Goal: Task Accomplishment & Management: Manage account settings

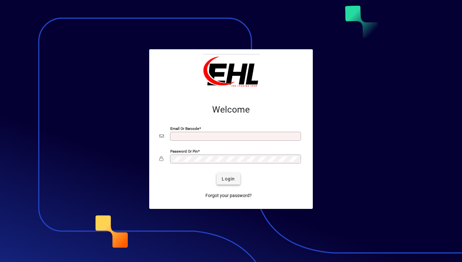
type input "**********"
click at [228, 180] on span "Login" at bounding box center [228, 178] width 13 height 7
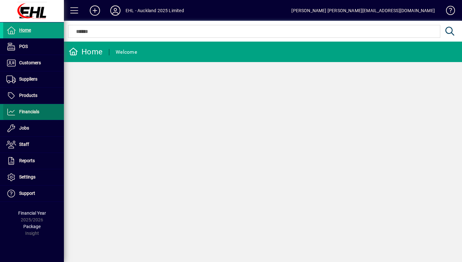
click at [33, 114] on span "Financials" at bounding box center [29, 111] width 20 height 5
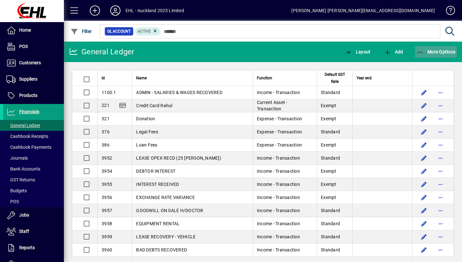
click at [420, 49] on icon "button" at bounding box center [421, 52] width 8 height 6
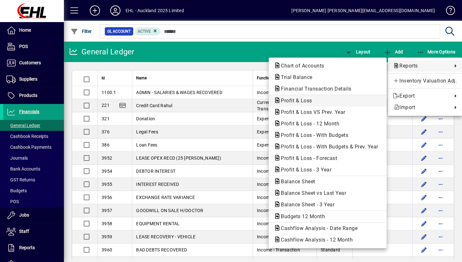
click at [336, 100] on span "Profit & Loss" at bounding box center [328, 101] width 108 height 8
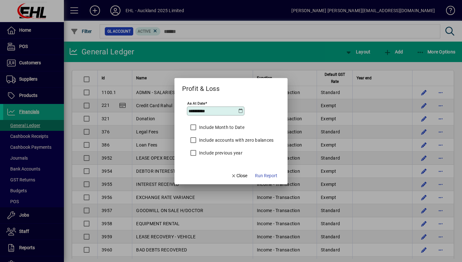
click at [243, 109] on icon at bounding box center [240, 110] width 5 height 5
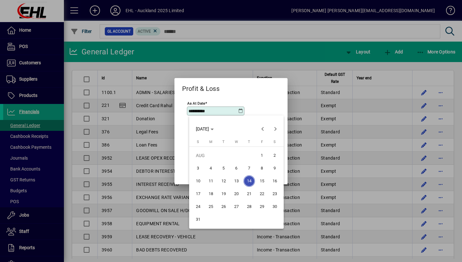
click at [243, 109] on div at bounding box center [231, 131] width 462 height 262
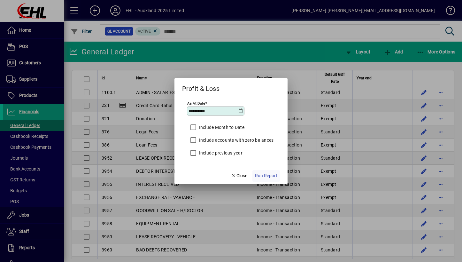
click at [258, 175] on span "Run Report" at bounding box center [266, 175] width 22 height 7
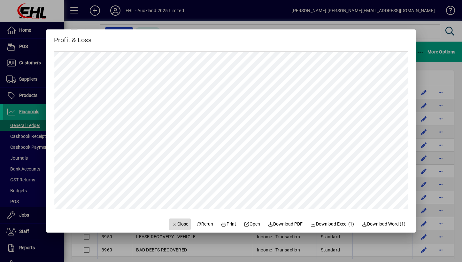
click at [176, 226] on span "Close" at bounding box center [180, 224] width 17 height 7
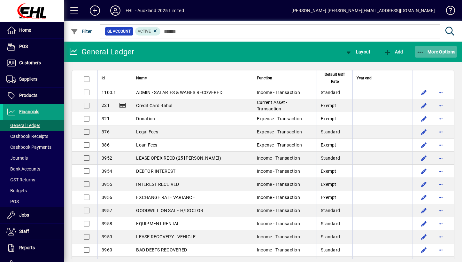
click at [445, 49] on span "More Options" at bounding box center [436, 51] width 39 height 5
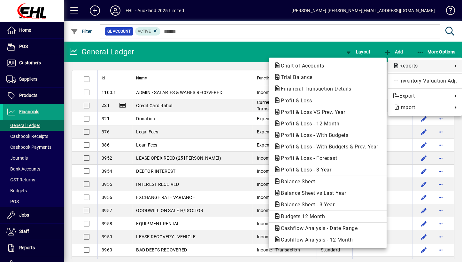
click at [417, 68] on span "Reports" at bounding box center [421, 66] width 56 height 8
click at [327, 102] on span "Profit & Loss" at bounding box center [328, 101] width 108 height 8
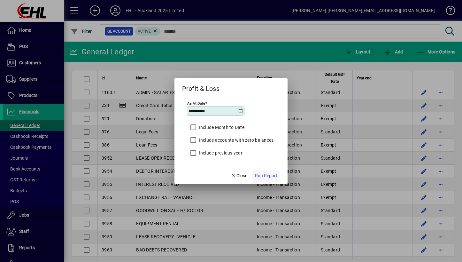
click at [263, 175] on span "Run Report" at bounding box center [266, 175] width 22 height 7
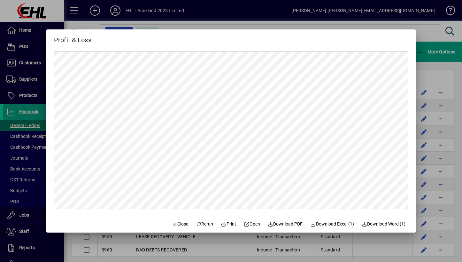
click at [433, 42] on div at bounding box center [231, 131] width 462 height 262
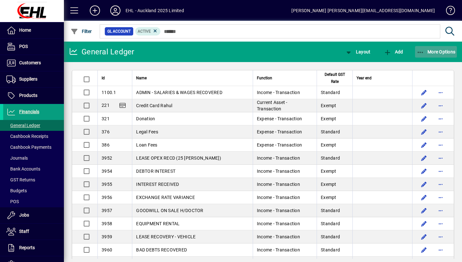
click at [434, 49] on span "More Options" at bounding box center [436, 51] width 39 height 5
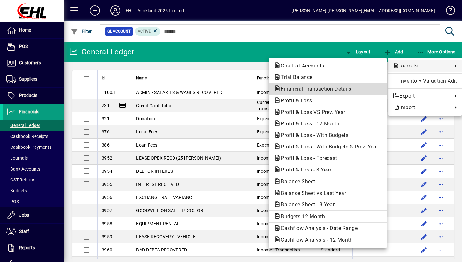
click at [350, 92] on span "Financial Transaction Details" at bounding box center [328, 89] width 108 height 8
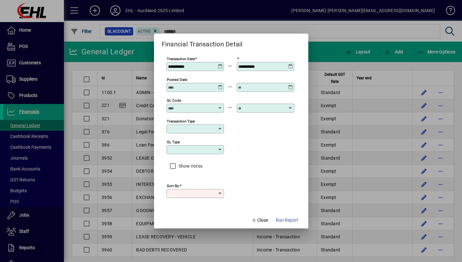
type input "****"
drag, startPoint x: 249, startPoint y: 169, endPoint x: 246, endPoint y: 123, distance: 46.1
click at [249, 127] on div "**********" at bounding box center [230, 130] width 128 height 148
click at [222, 64] on icon at bounding box center [220, 64] width 5 height 0
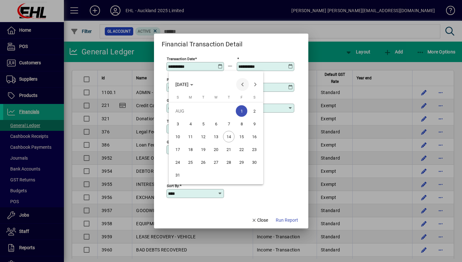
click at [239, 86] on span "Previous month" at bounding box center [242, 84] width 13 height 13
click at [198, 122] on span "1" at bounding box center [203, 124] width 12 height 12
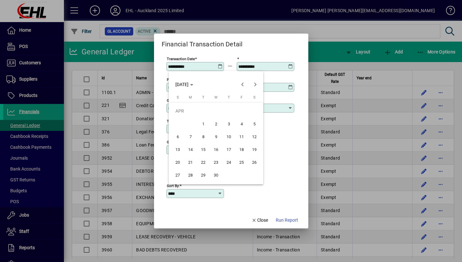
type input "**********"
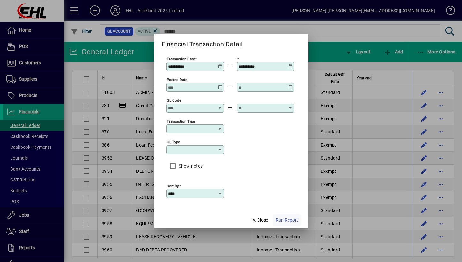
click at [282, 218] on span "Run Report" at bounding box center [287, 220] width 22 height 7
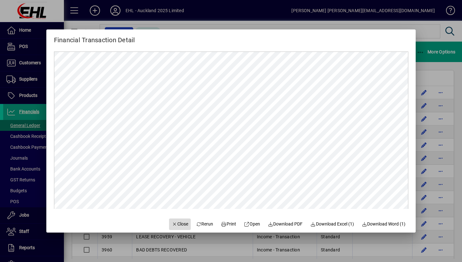
click at [178, 227] on span "Close" at bounding box center [180, 224] width 17 height 7
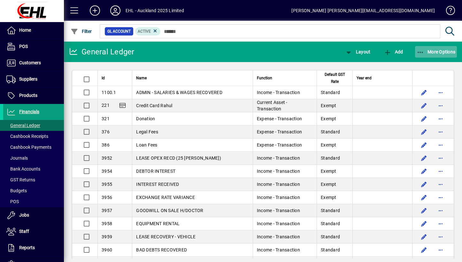
click at [433, 47] on span "button" at bounding box center [436, 51] width 42 height 15
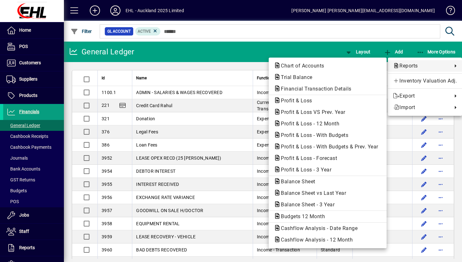
click at [228, 60] on div at bounding box center [231, 131] width 462 height 262
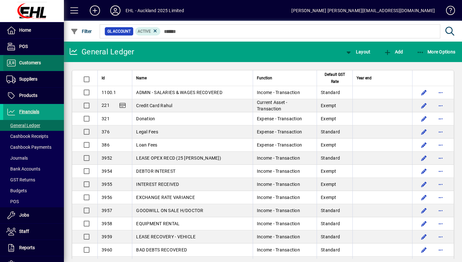
click at [22, 63] on span "Customers" at bounding box center [30, 62] width 22 height 5
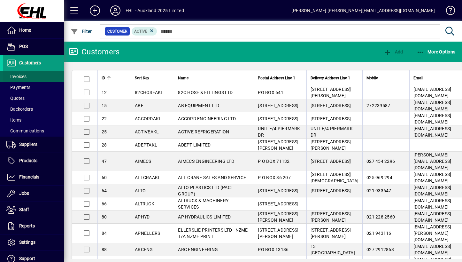
click at [31, 79] on span at bounding box center [33, 76] width 61 height 15
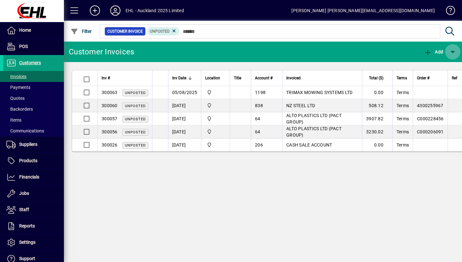
click at [455, 55] on span "button" at bounding box center [452, 51] width 15 height 15
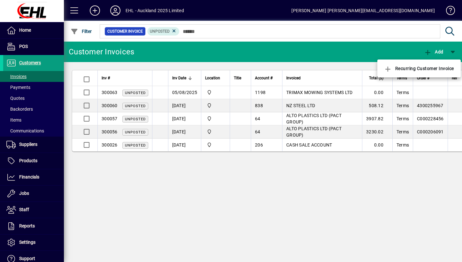
click at [394, 54] on div at bounding box center [231, 131] width 462 height 262
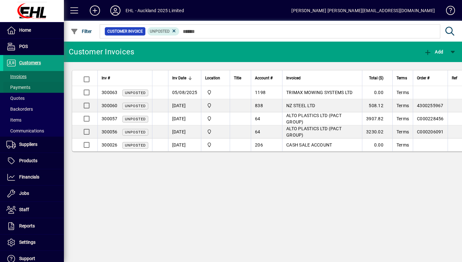
click at [19, 80] on span at bounding box center [33, 87] width 61 height 15
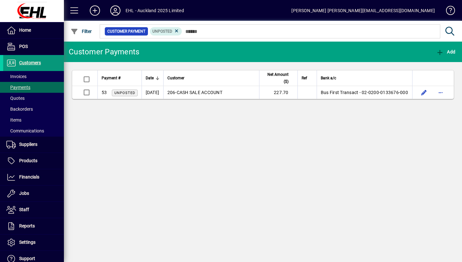
click at [27, 65] on span "Customers" at bounding box center [22, 63] width 38 height 8
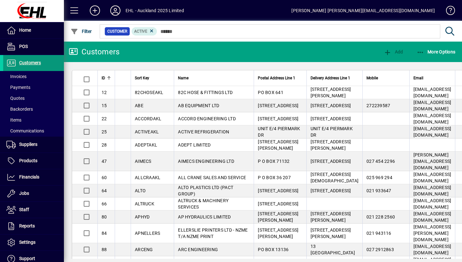
click at [27, 59] on span "Customers" at bounding box center [22, 63] width 38 height 8
click at [27, 60] on span "Customers" at bounding box center [30, 62] width 22 height 5
click at [22, 175] on span "Financials" at bounding box center [29, 176] width 20 height 5
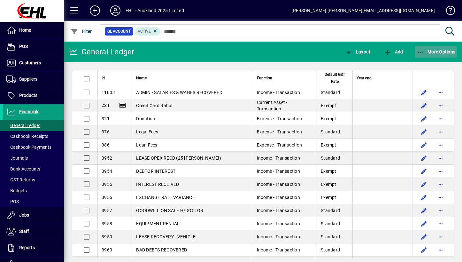
click at [426, 50] on span "More Options" at bounding box center [436, 51] width 39 height 5
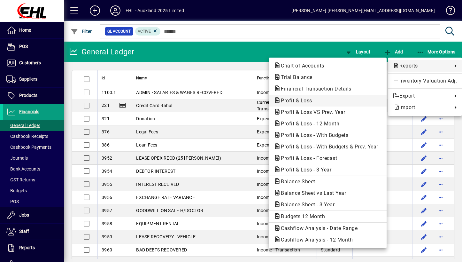
click at [331, 102] on span "Profit & Loss" at bounding box center [328, 101] width 108 height 8
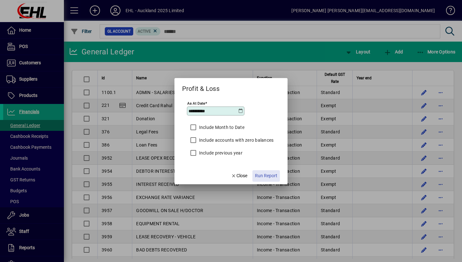
click at [262, 175] on span "Run Report" at bounding box center [266, 175] width 22 height 7
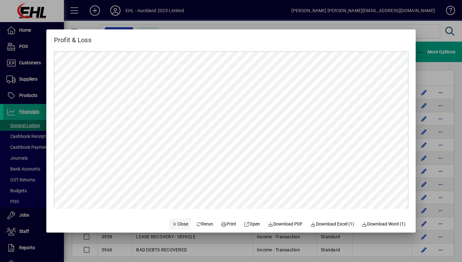
click at [172, 224] on icon "button" at bounding box center [175, 224] width 6 height 4
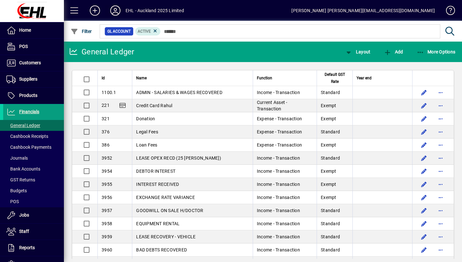
click at [115, 11] on icon at bounding box center [115, 10] width 13 height 10
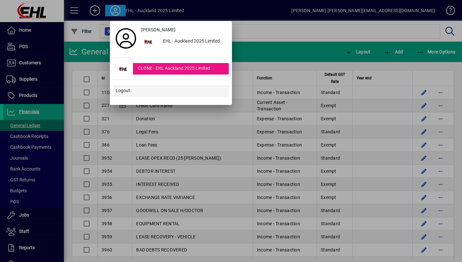
click at [124, 89] on span "Logout" at bounding box center [123, 90] width 14 height 7
